Goal: Task Accomplishment & Management: Manage account settings

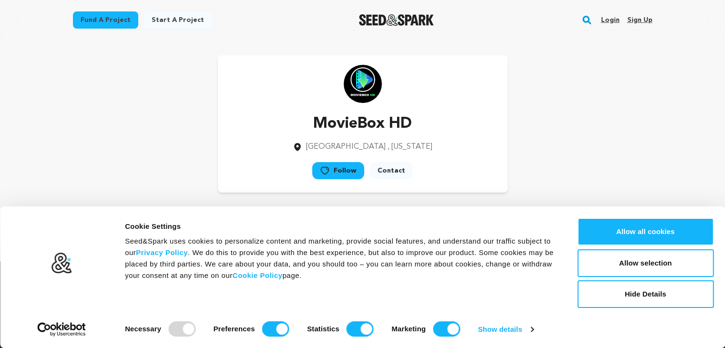
click at [646, 17] on link "Sign up" at bounding box center [638, 19] width 25 height 15
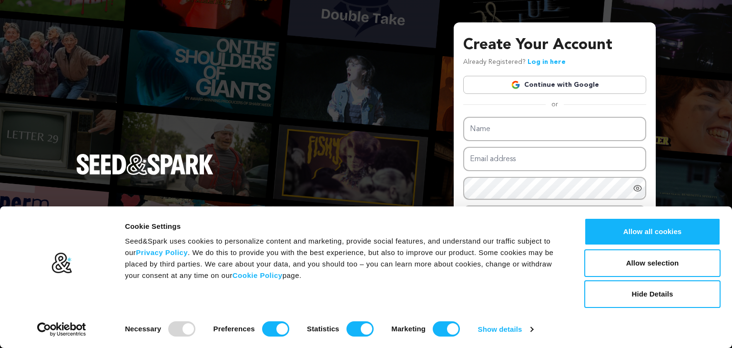
click at [562, 82] on link "Continue with Google" at bounding box center [554, 85] width 183 height 18
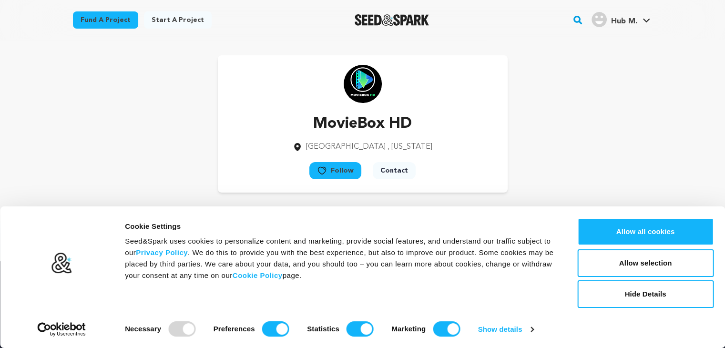
click at [662, 235] on button "Allow all cookies" at bounding box center [645, 232] width 136 height 28
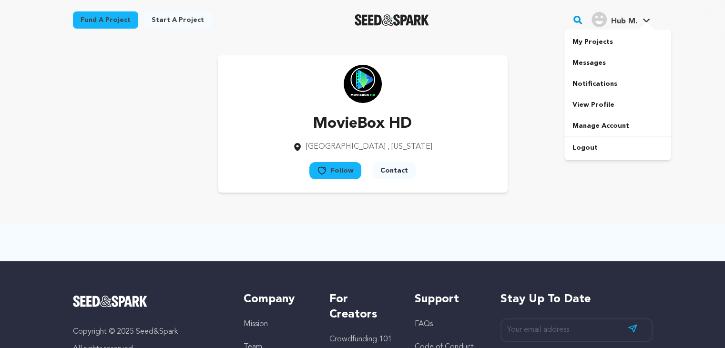
click at [644, 22] on div at bounding box center [645, 27] width 19 height 10
click at [598, 111] on link "View Profile" at bounding box center [617, 104] width 107 height 21
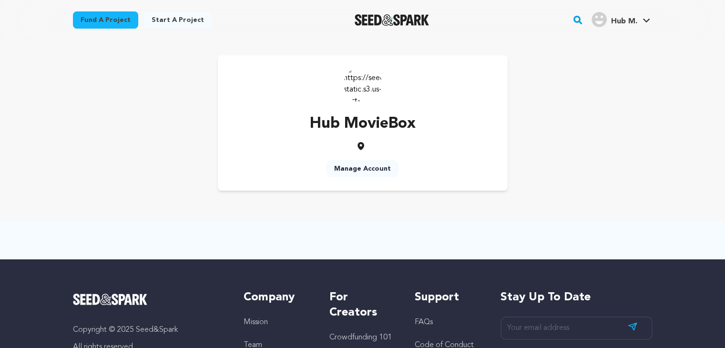
click at [356, 162] on link "Manage Account" at bounding box center [362, 168] width 72 height 17
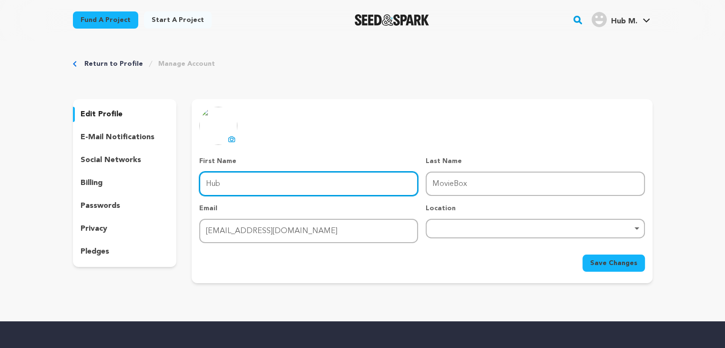
click at [257, 192] on input "Hub" at bounding box center [308, 183] width 219 height 24
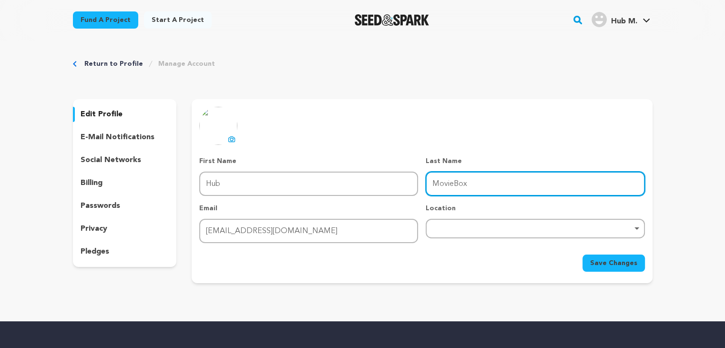
click at [437, 173] on input "MovieBox" at bounding box center [534, 183] width 219 height 24
click at [438, 173] on input "MovieBox" at bounding box center [534, 183] width 219 height 24
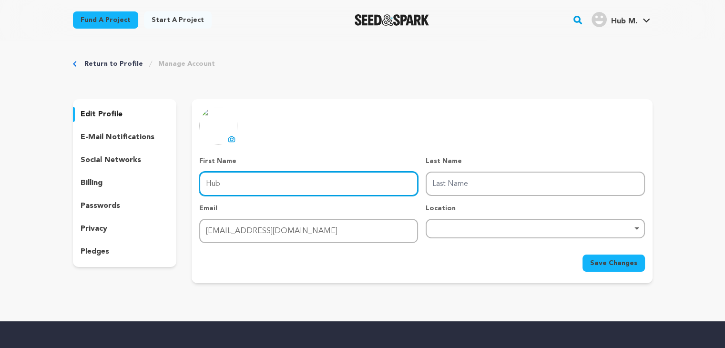
click at [257, 190] on input "Hub" at bounding box center [308, 183] width 219 height 24
paste input "MovieBox"
type input "MovieBox"
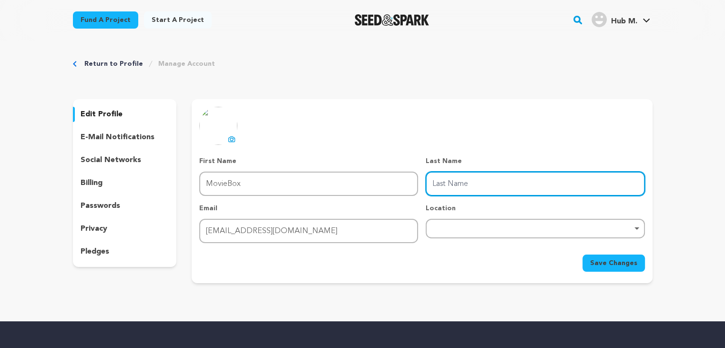
click at [464, 180] on input "Last Name" at bounding box center [534, 183] width 219 height 24
type input "Hub"
click at [454, 222] on div "Remove item" at bounding box center [534, 229] width 219 height 20
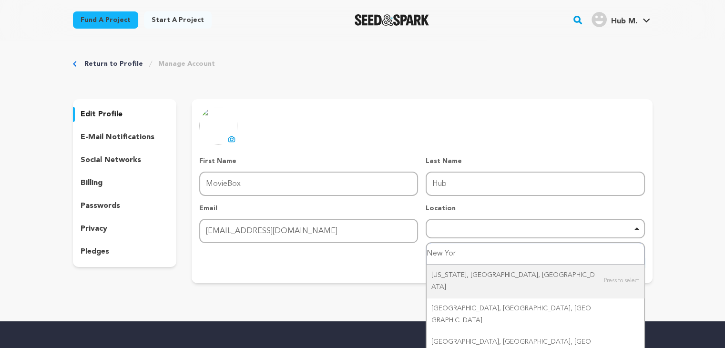
type input "[US_STATE]"
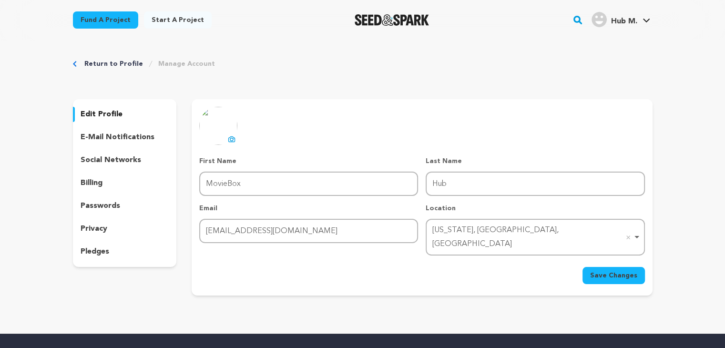
click at [625, 271] on span "Save Changes" at bounding box center [613, 276] width 47 height 10
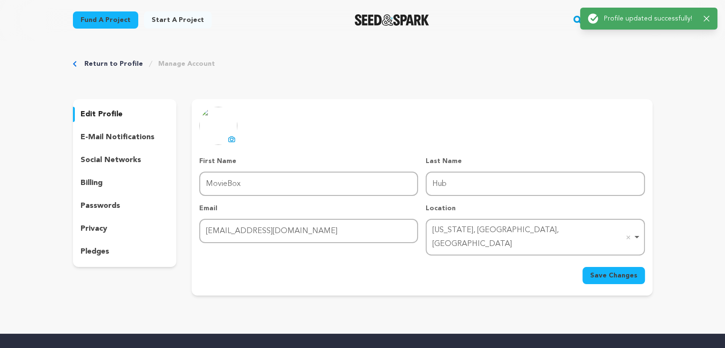
click at [122, 159] on p "social networks" at bounding box center [111, 159] width 60 height 11
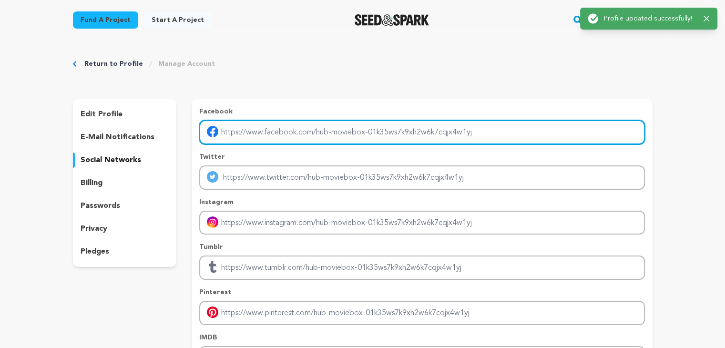
click at [300, 135] on input "Enter facebook profile link" at bounding box center [421, 132] width 445 height 24
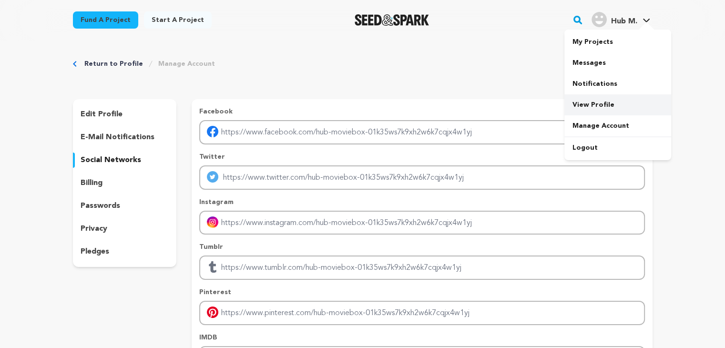
click at [595, 101] on link "View Profile" at bounding box center [617, 104] width 107 height 21
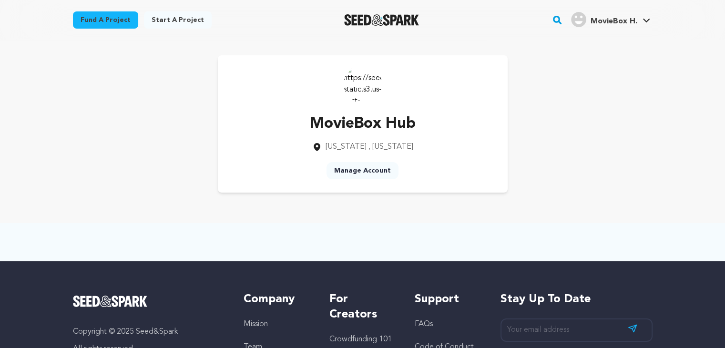
drag, startPoint x: 362, startPoint y: 81, endPoint x: 371, endPoint y: 84, distance: 9.6
click at [362, 81] on img at bounding box center [362, 84] width 38 height 38
click at [373, 176] on link "Manage Account" at bounding box center [362, 170] width 72 height 17
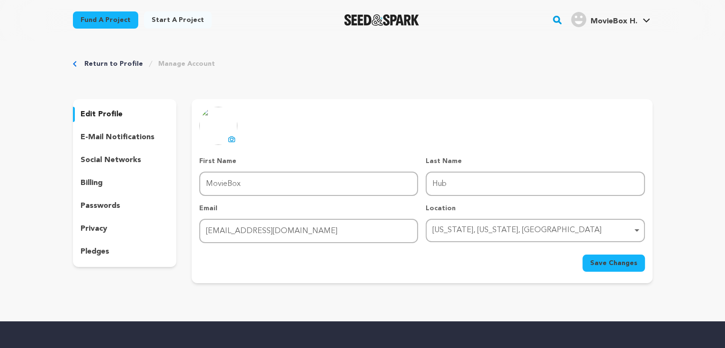
click at [233, 140] on icon at bounding box center [232, 139] width 8 height 8
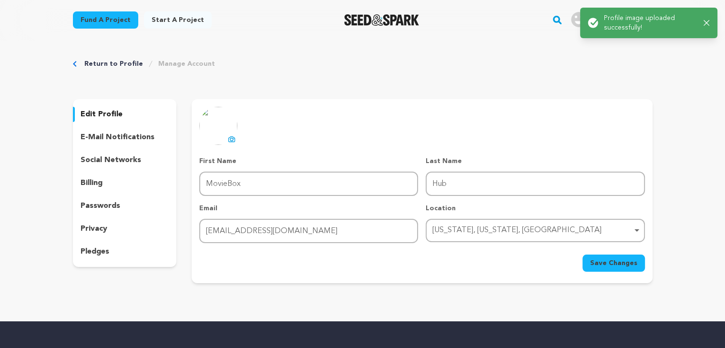
click at [621, 267] on button "Save Changes" at bounding box center [613, 262] width 62 height 17
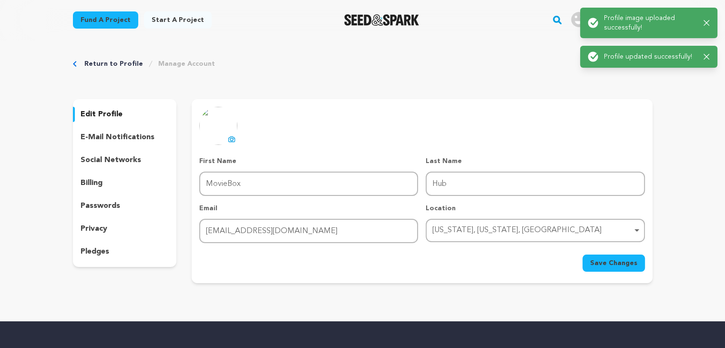
click at [708, 51] on div "Success: Info: Warning: Error: Profile updated successfully! Close notification" at bounding box center [648, 57] width 137 height 22
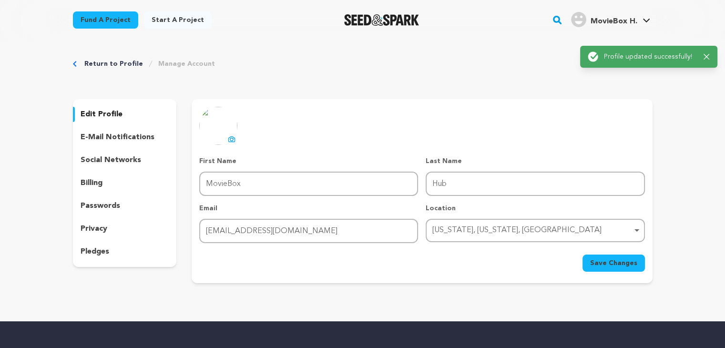
click at [710, 49] on div "Success: Info: Warning: Error: Profile updated successfully! Close notification" at bounding box center [648, 57] width 137 height 22
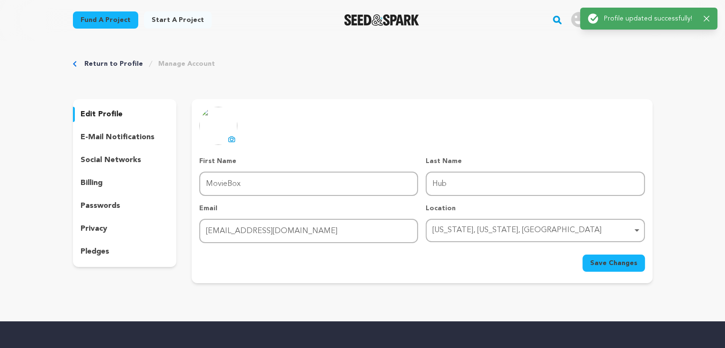
click at [705, 52] on div "Return to Profile Manage Account edit profile e-mail notifications social netwo…" at bounding box center [362, 173] width 725 height 266
click at [708, 23] on div "Success: Info: Warning: Error: Profile updated successfully! Close notification" at bounding box center [648, 18] width 122 height 10
click at [707, 19] on icon "button" at bounding box center [706, 19] width 6 height 6
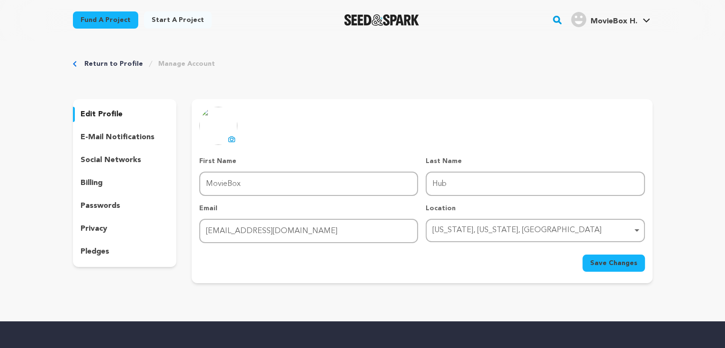
click at [631, 18] on span "MovieBox H." at bounding box center [613, 22] width 47 height 8
click at [623, 23] on span "MovieBox H." at bounding box center [613, 22] width 47 height 8
